Goal: Task Accomplishment & Management: Manage account settings

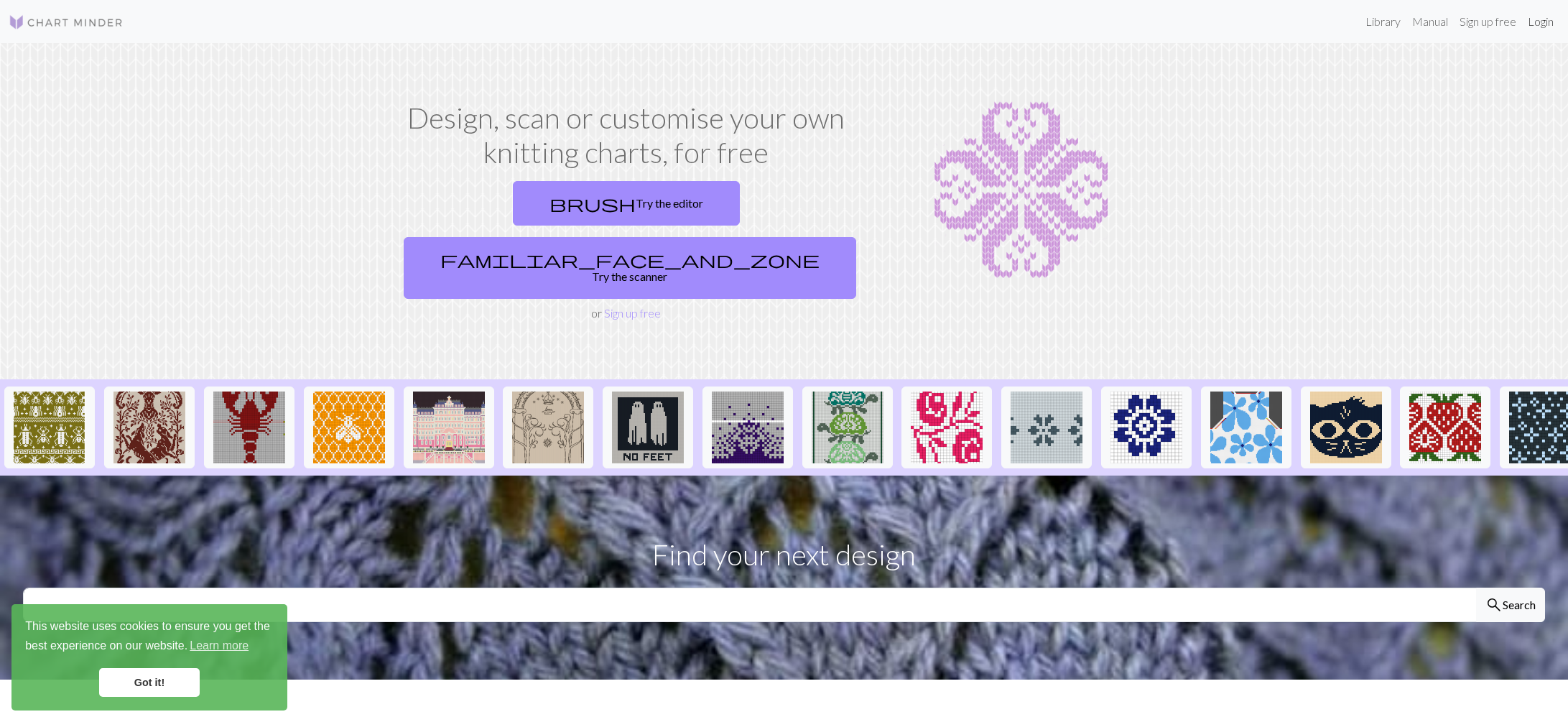
click at [1536, 18] on link "Login" at bounding box center [1540, 21] width 38 height 29
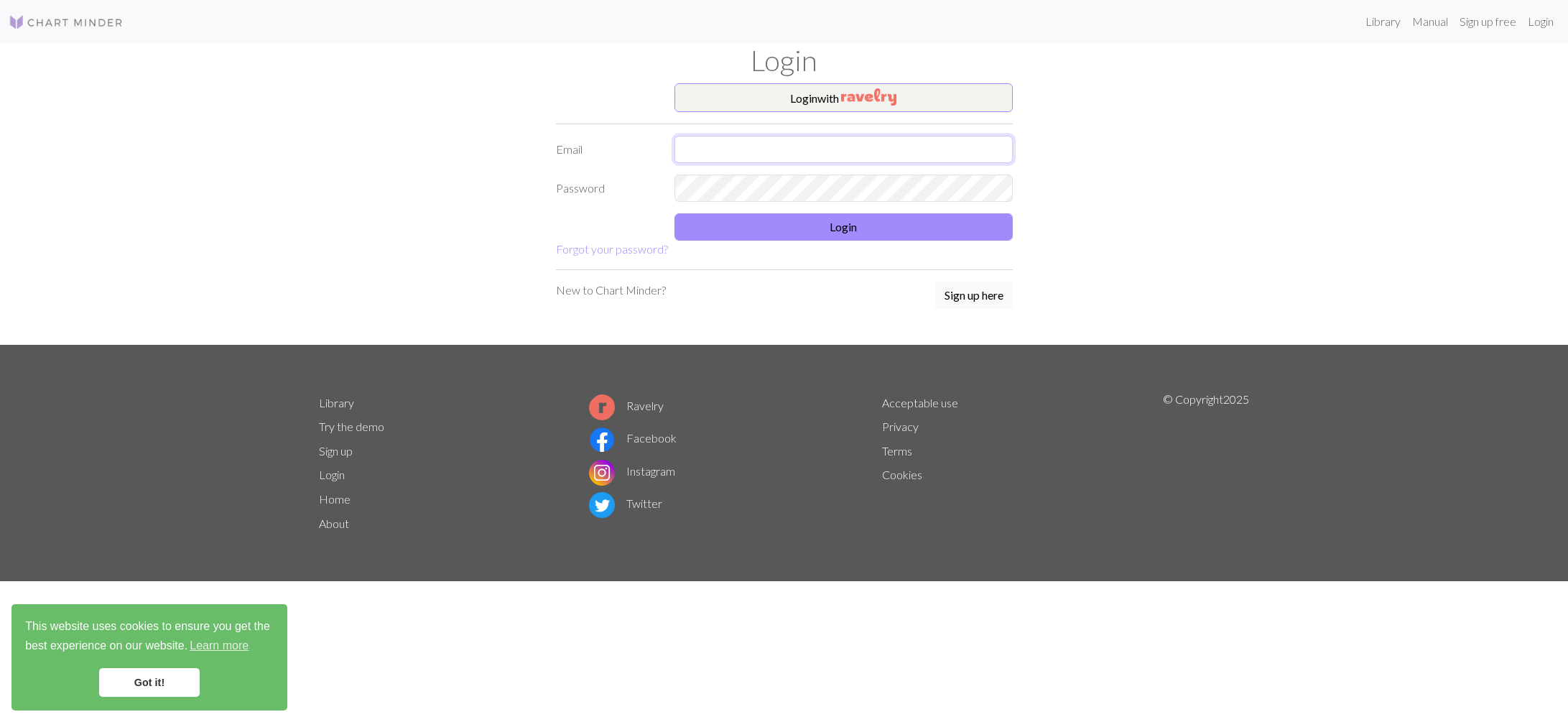
click at [935, 158] on input "text" at bounding box center [843, 149] width 338 height 27
type input "[PERSON_NAME][EMAIL_ADDRESS][DOMAIN_NAME]"
click at [713, 227] on button "Login" at bounding box center [843, 227] width 338 height 27
click at [705, 227] on button "Login" at bounding box center [843, 227] width 338 height 27
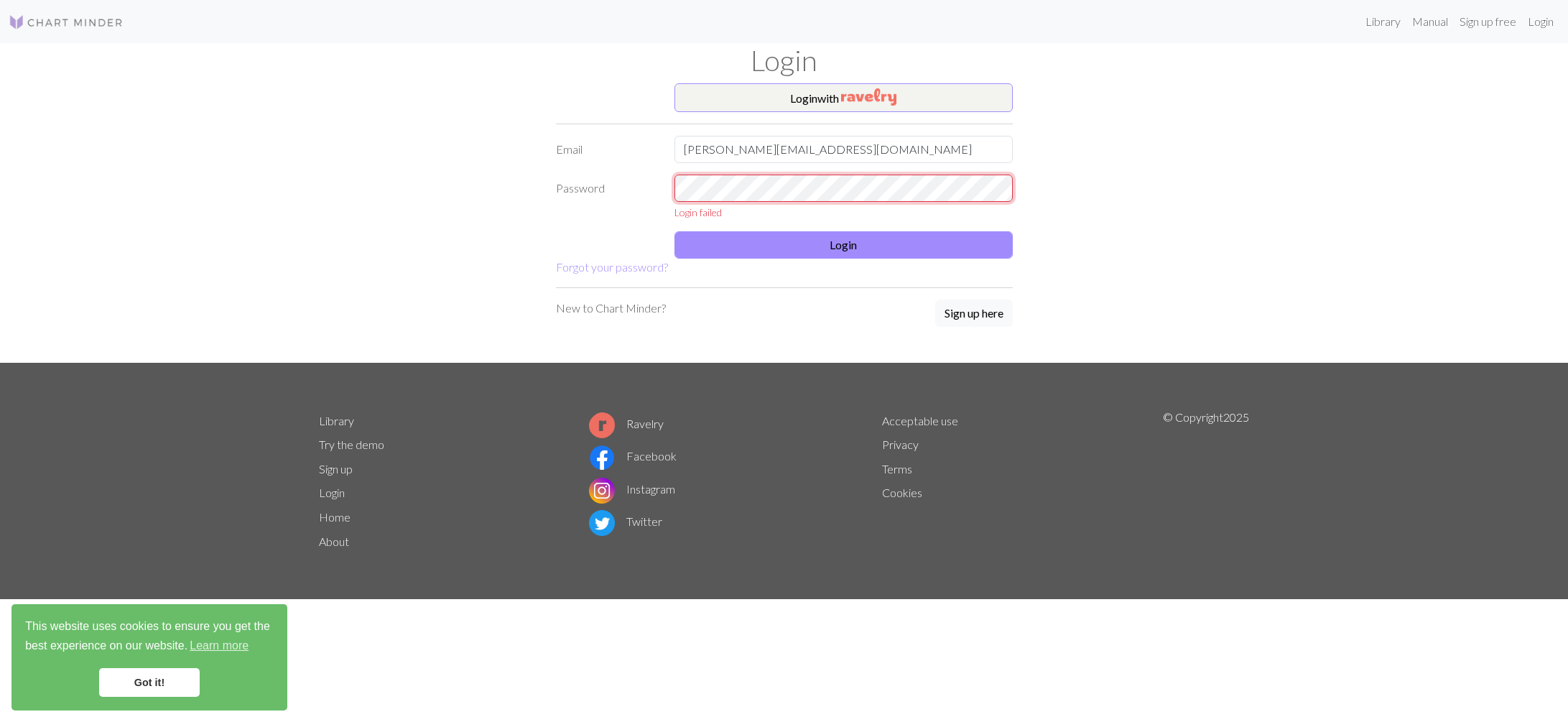
click at [557, 182] on div "Password Login failed" at bounding box center [784, 197] width 474 height 46
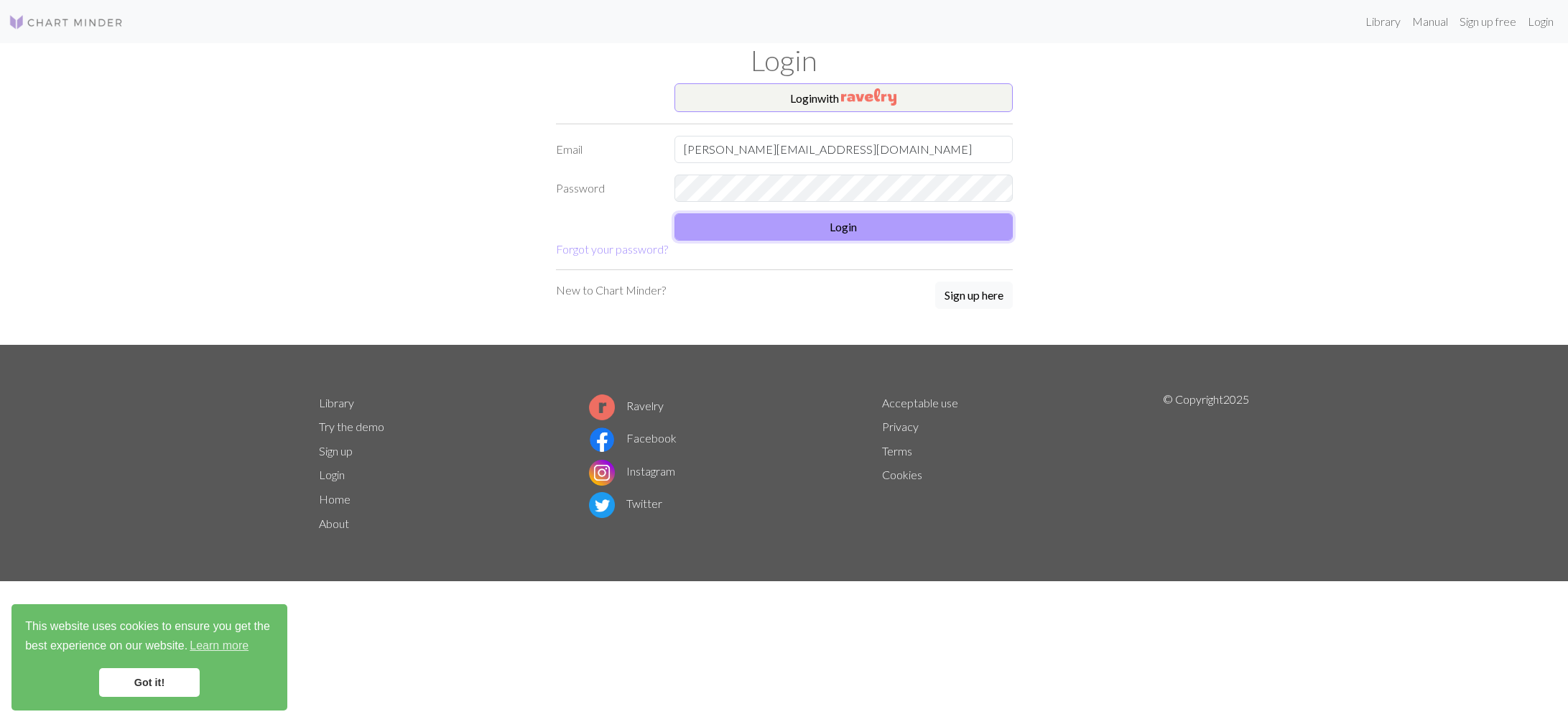
click at [695, 225] on button "Login" at bounding box center [843, 227] width 338 height 27
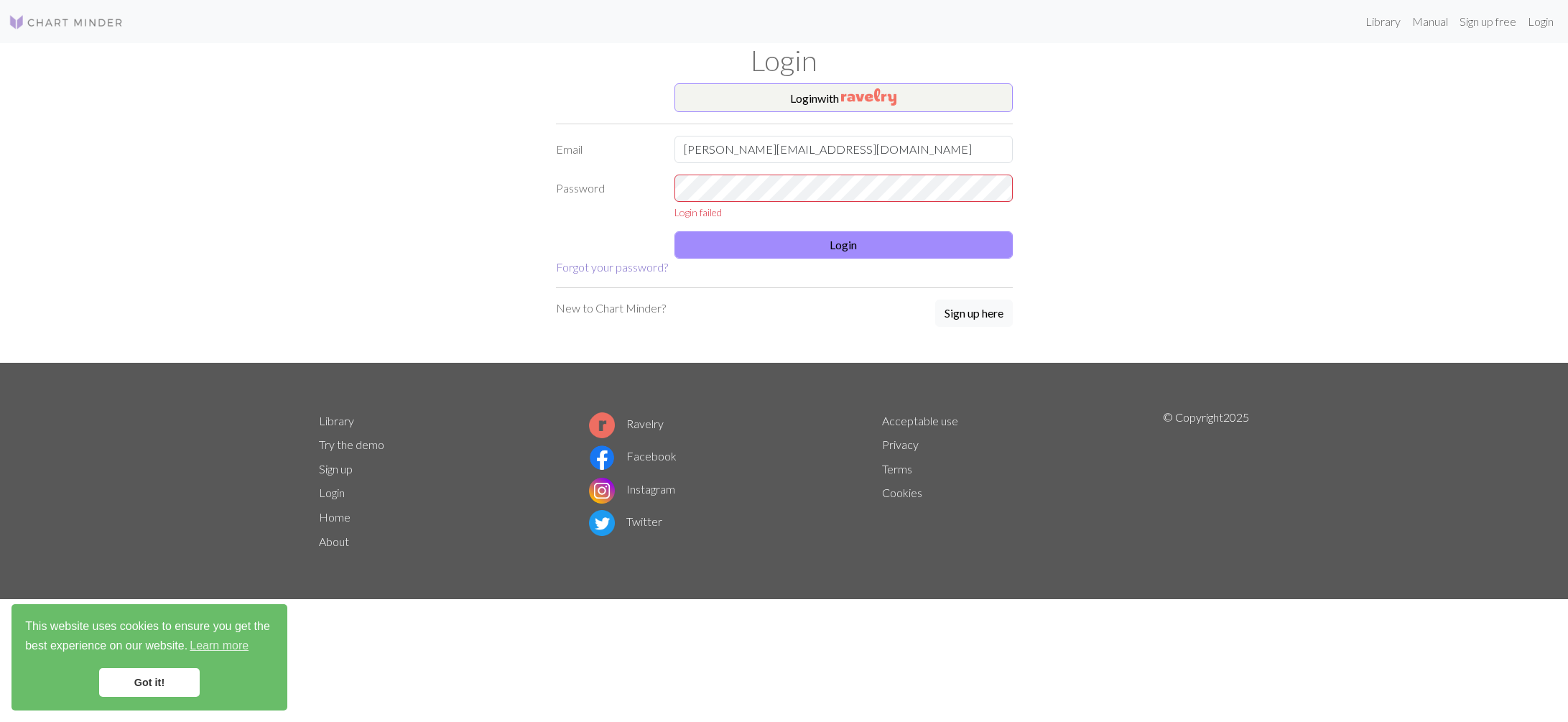
click at [640, 263] on link "Forgot your password?" at bounding box center [612, 267] width 112 height 14
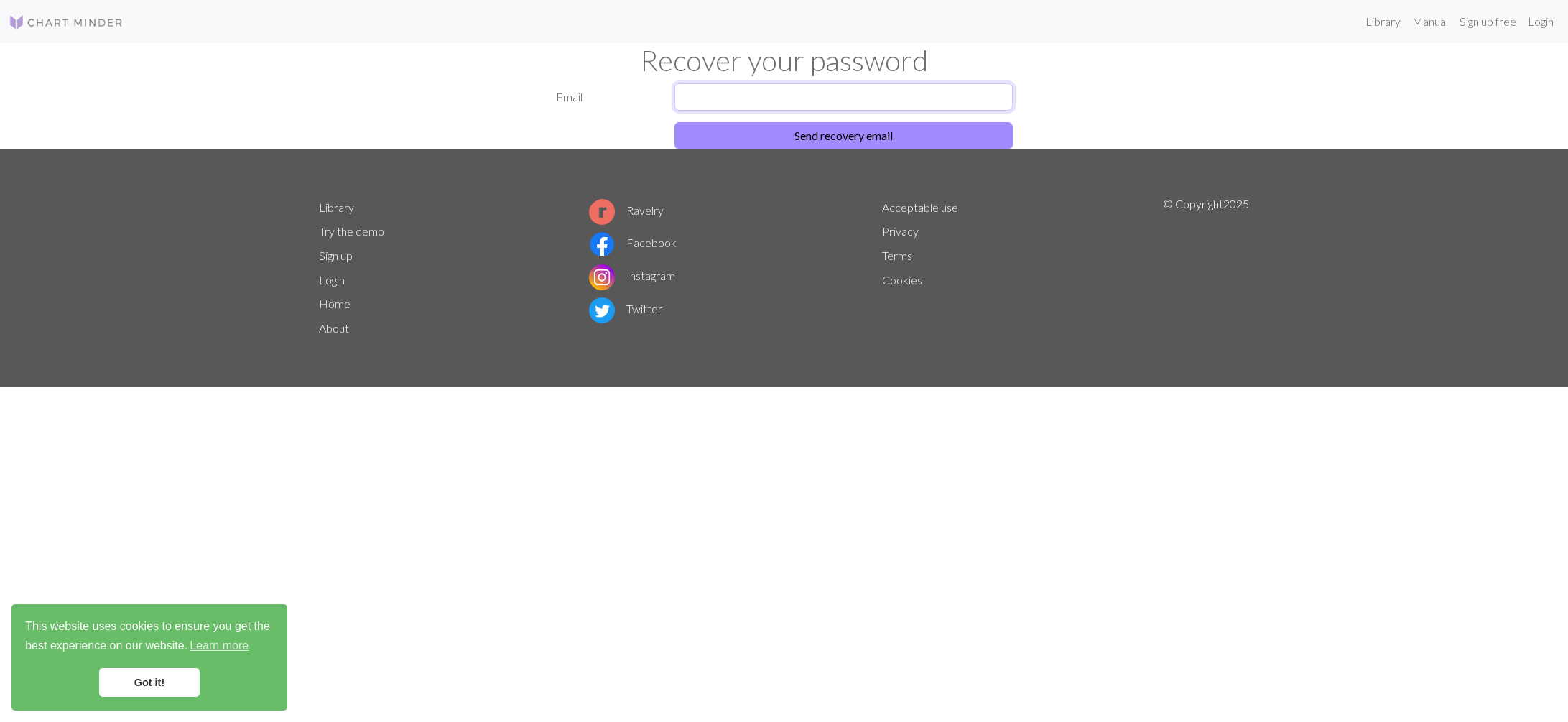
click at [799, 97] on input "text" at bounding box center [843, 97] width 338 height 27
type input "[PERSON_NAME][EMAIL_ADDRESS][DOMAIN_NAME]"
click at [750, 141] on button "Send recovery email" at bounding box center [843, 136] width 338 height 27
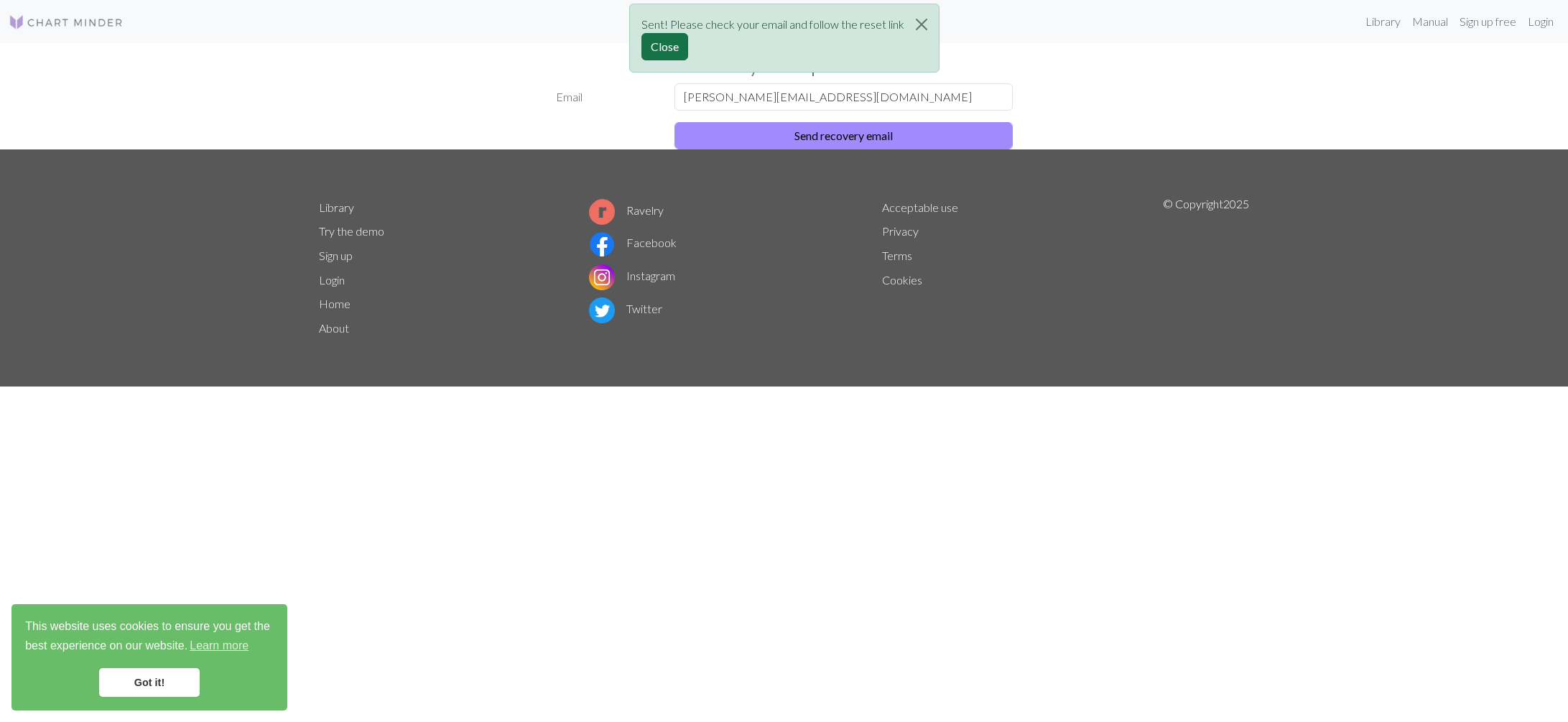
click at [665, 38] on button "Close" at bounding box center [664, 47] width 46 height 27
